Goal: Information Seeking & Learning: Learn about a topic

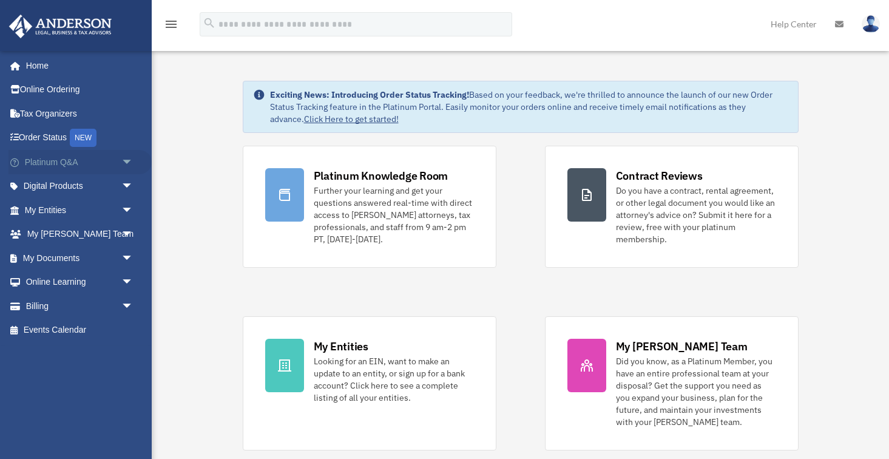
click at [127, 163] on span "arrow_drop_down" at bounding box center [133, 162] width 24 height 25
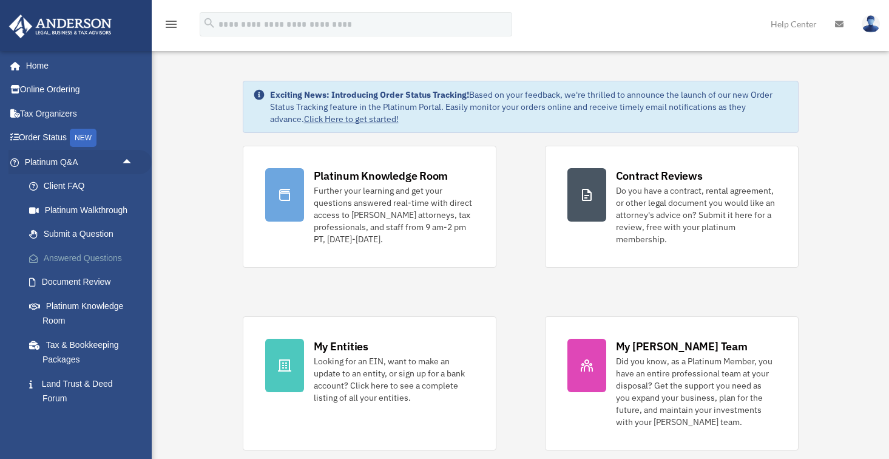
click at [98, 252] on link "Answered Questions" at bounding box center [84, 258] width 135 height 24
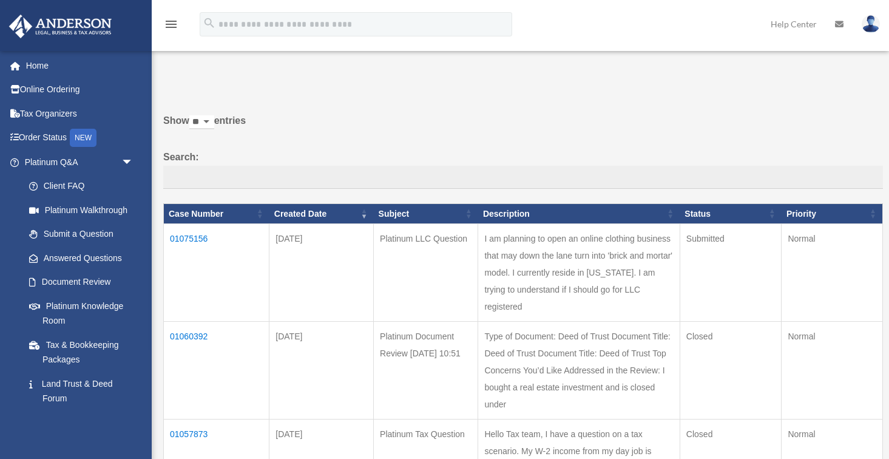
drag, startPoint x: 536, startPoint y: 286, endPoint x: 416, endPoint y: 246, distance: 127.4
click at [478, 246] on td "I am planning to open an online clothing business that may down the lane turn i…" at bounding box center [578, 273] width 201 height 98
click at [571, 289] on td "I am planning to open an online clothing business that may down the lane turn i…" at bounding box center [578, 273] width 201 height 98
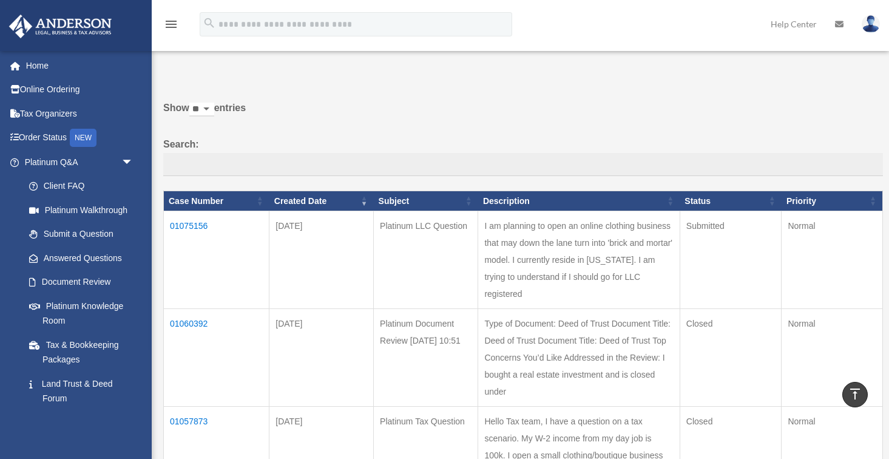
scroll to position [13, 0]
click at [535, 266] on td "I am planning to open an online clothing business that may down the lane turn i…" at bounding box center [578, 260] width 201 height 98
drag, startPoint x: 537, startPoint y: 266, endPoint x: 420, endPoint y: 234, distance: 121.6
click at [478, 234] on td "I am planning to open an online clothing business that may down the lane turn i…" at bounding box center [578, 260] width 201 height 98
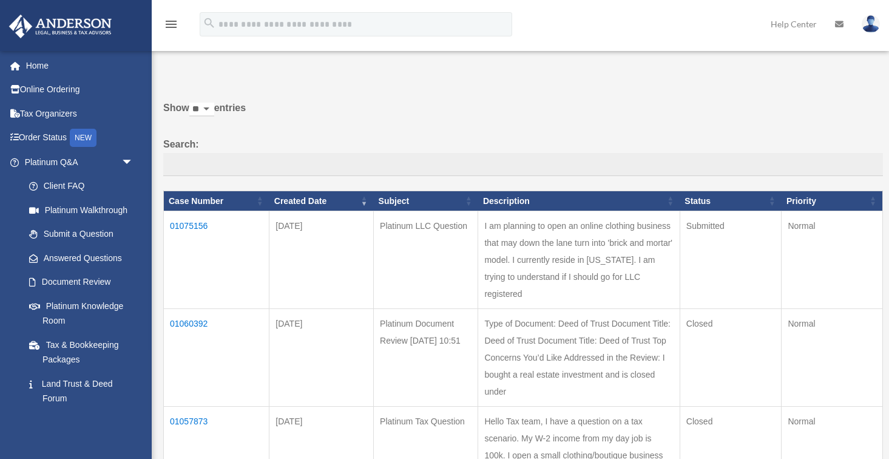
click at [202, 232] on td "01075156" at bounding box center [217, 260] width 106 height 98
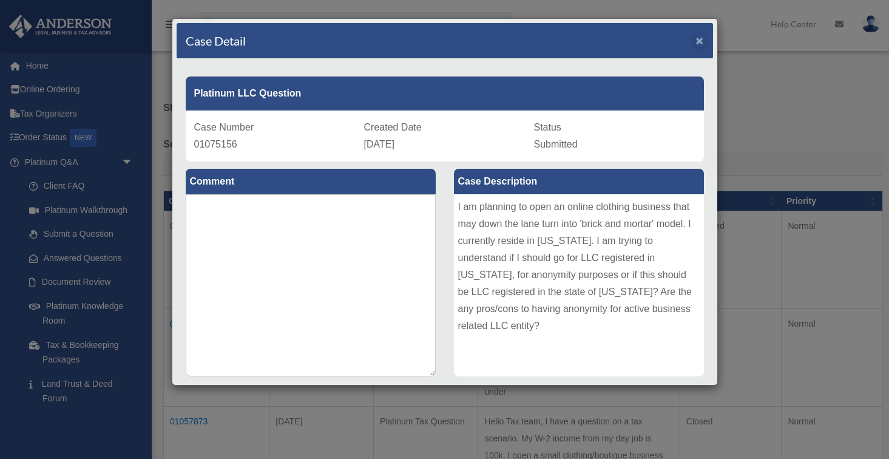
click at [699, 34] on span "×" at bounding box center [700, 40] width 8 height 14
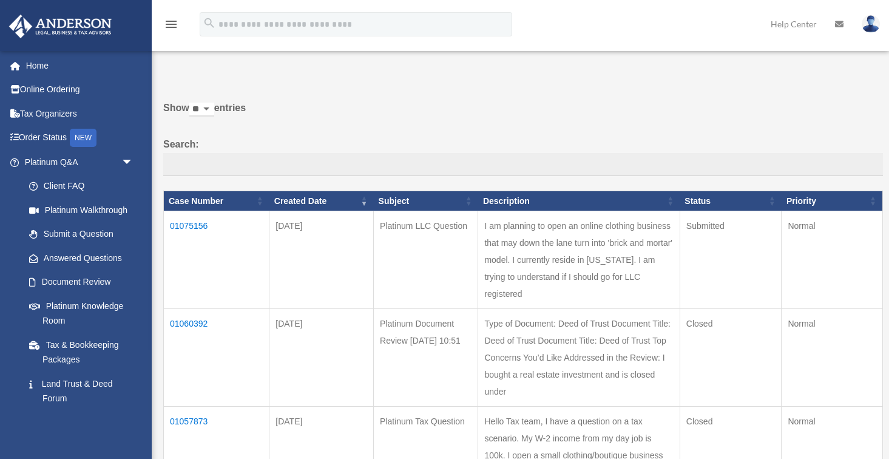
click at [192, 235] on td "01075156" at bounding box center [217, 260] width 106 height 98
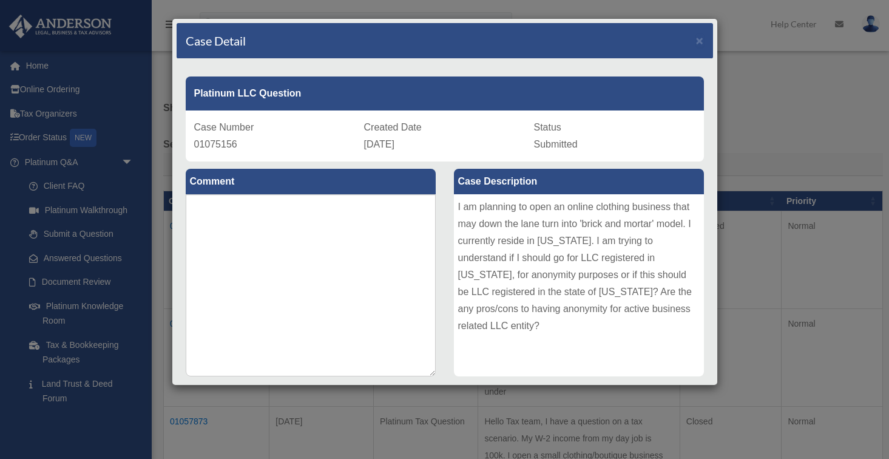
scroll to position [0, 0]
click at [699, 44] on span "×" at bounding box center [700, 40] width 8 height 14
